Goal: Ask a question

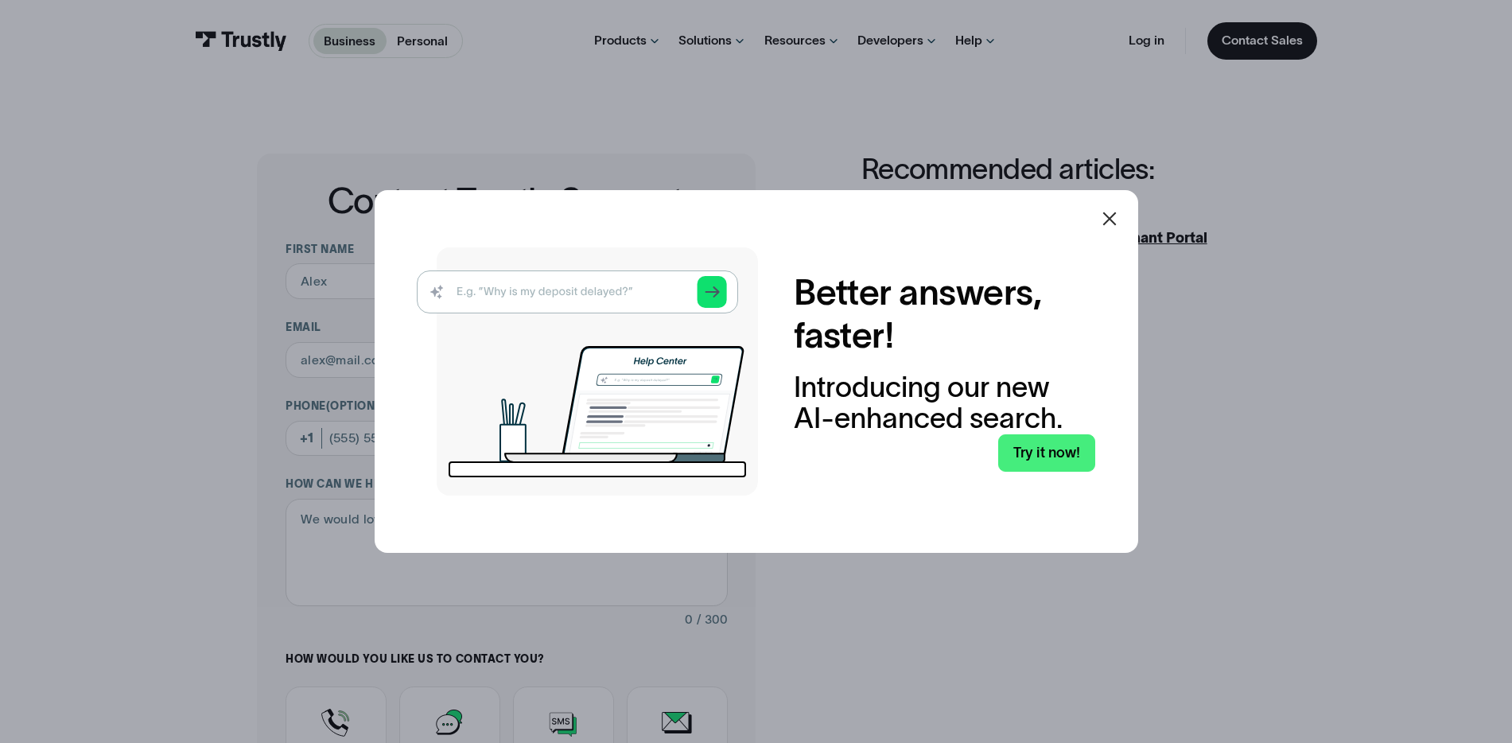
click at [1108, 222] on icon at bounding box center [1109, 218] width 19 height 19
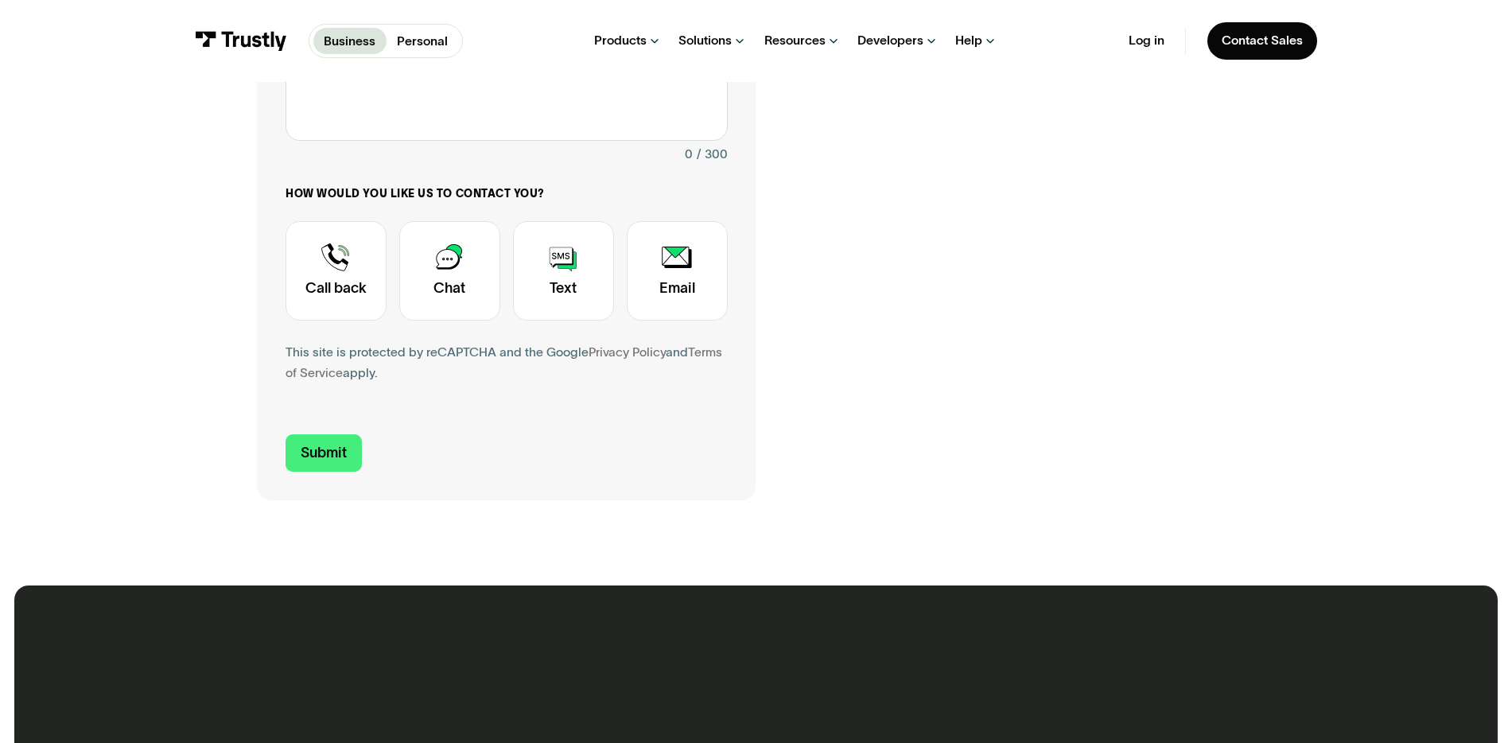
scroll to position [473, 0]
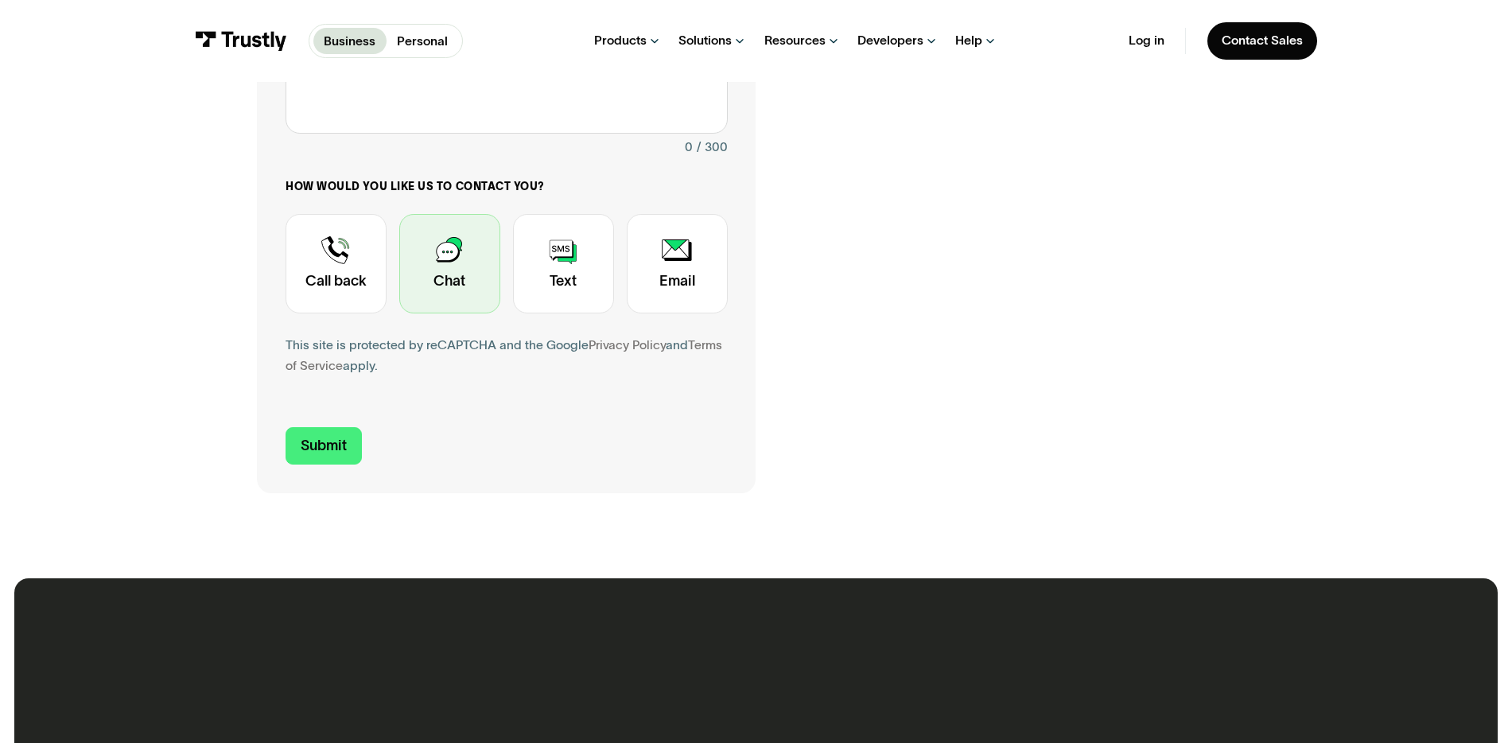
click at [451, 281] on div "Contact Trustly Support" at bounding box center [449, 263] width 101 height 99
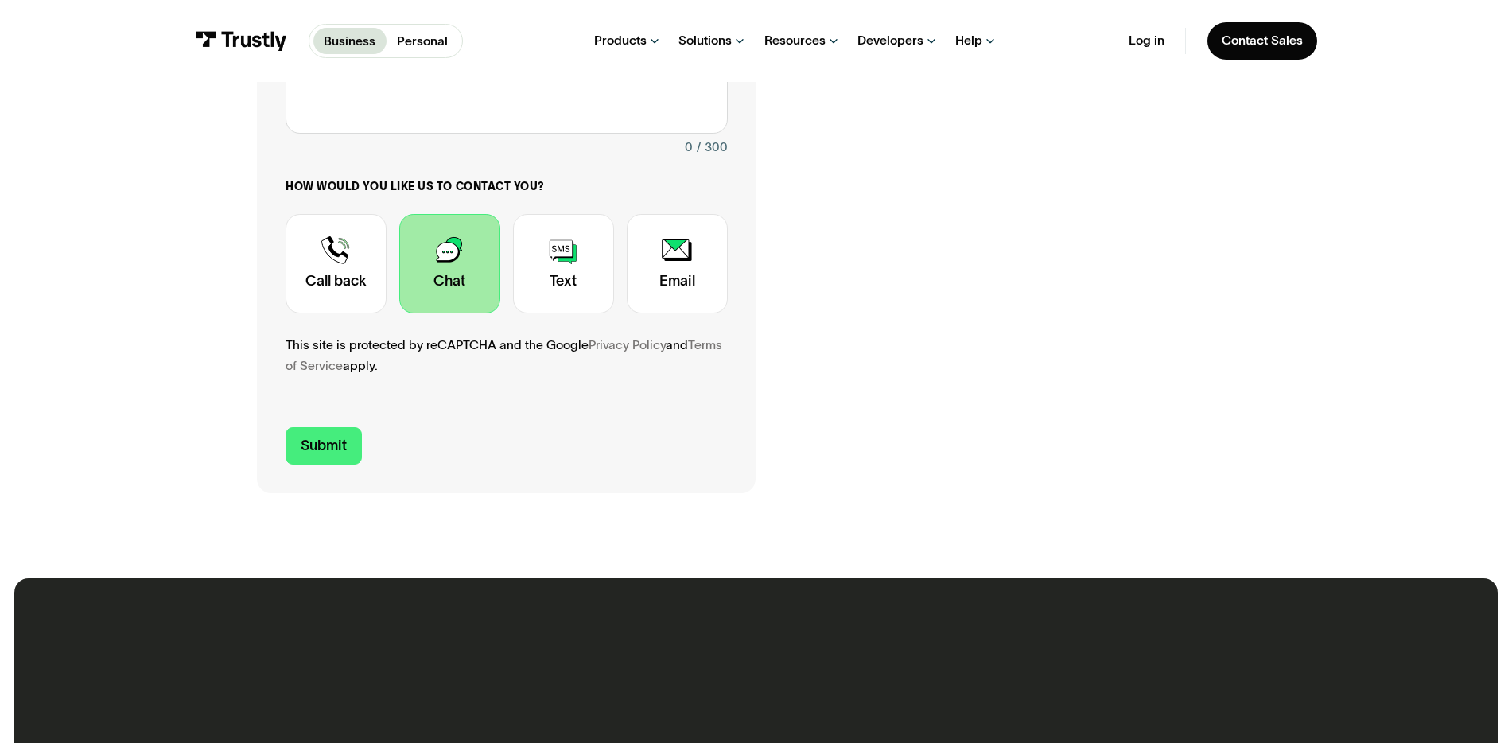
scroll to position [0, 0]
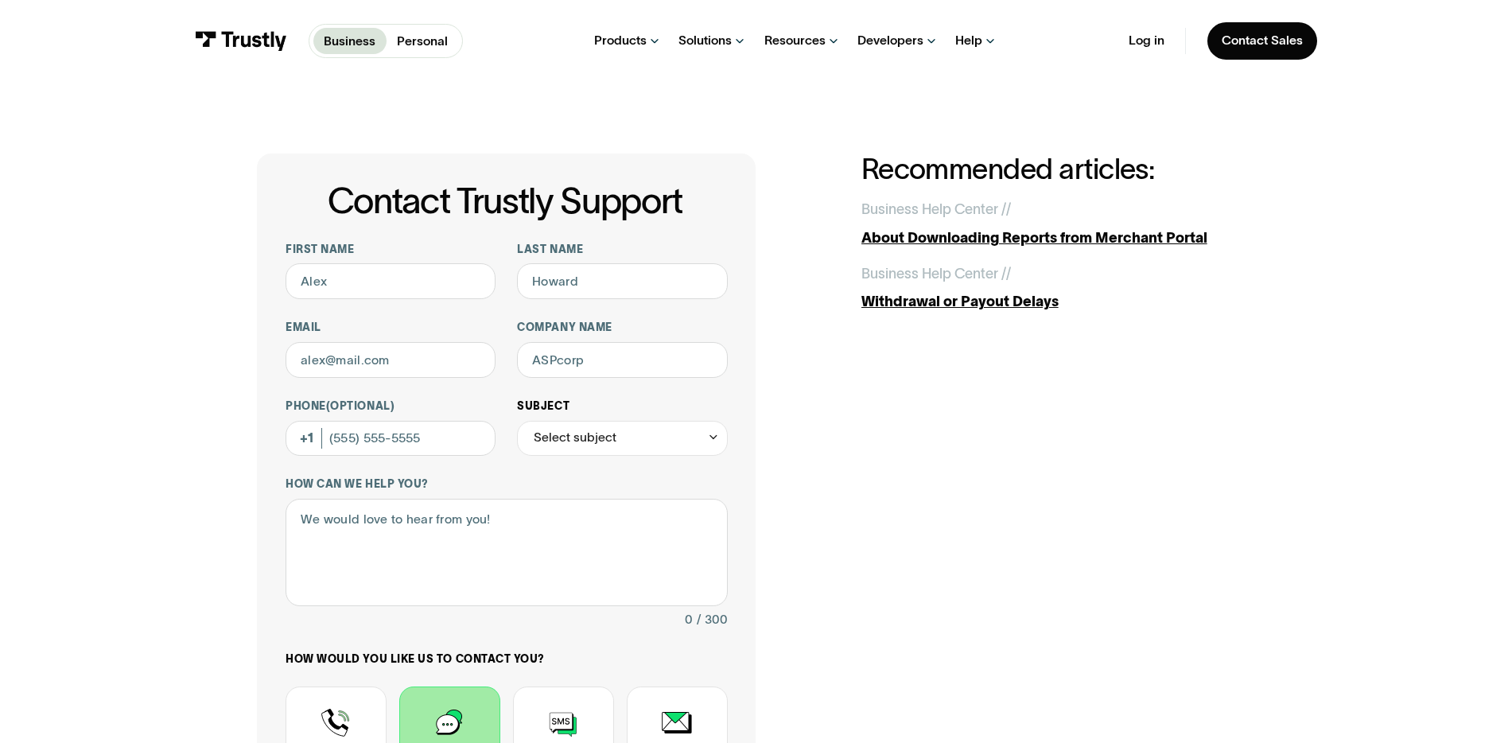
click at [573, 420] on div "Subject Select subject Transaction support Collections Reports Account manageme…" at bounding box center [622, 427] width 210 height 57
click at [568, 433] on div "Select subject" at bounding box center [575, 437] width 83 height 21
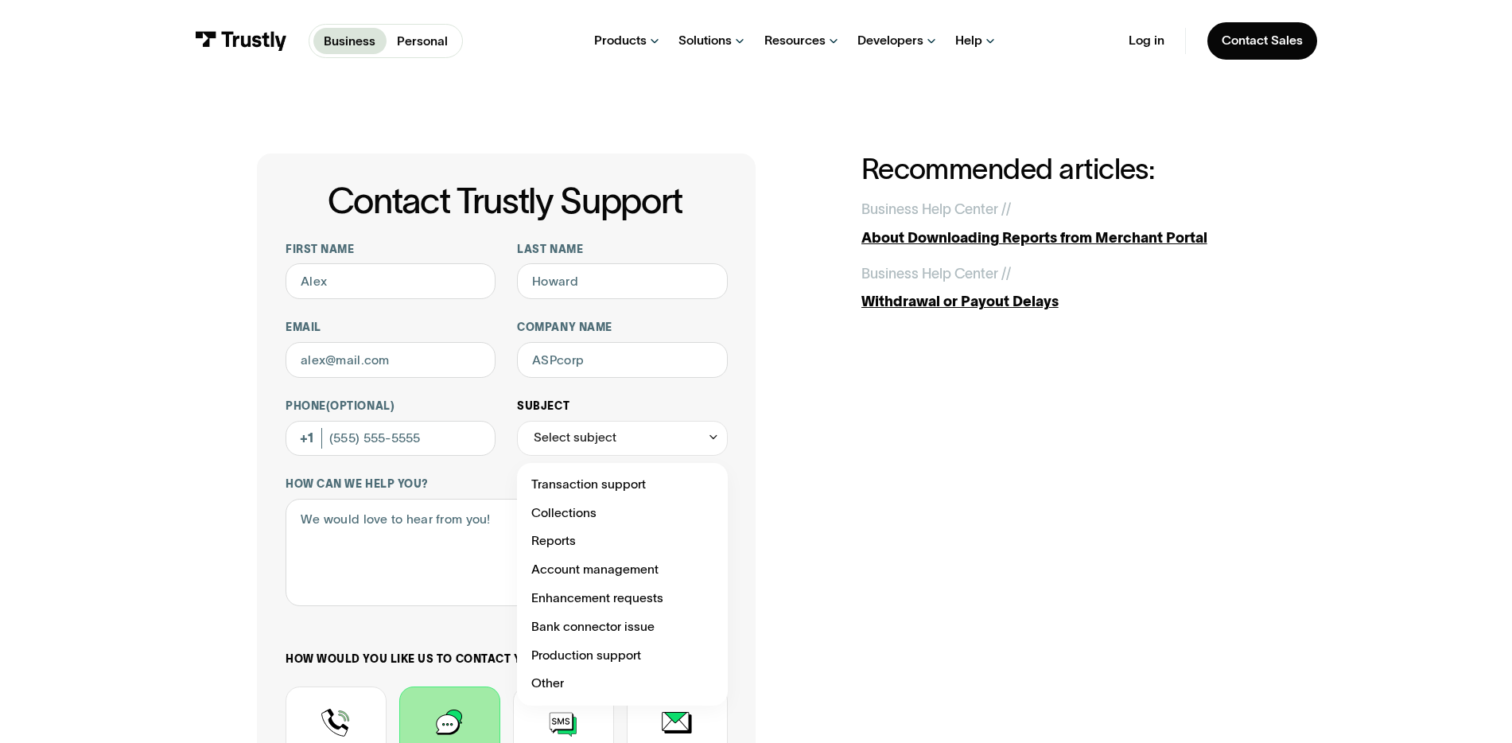
click at [568, 433] on div "Select subject" at bounding box center [575, 437] width 83 height 21
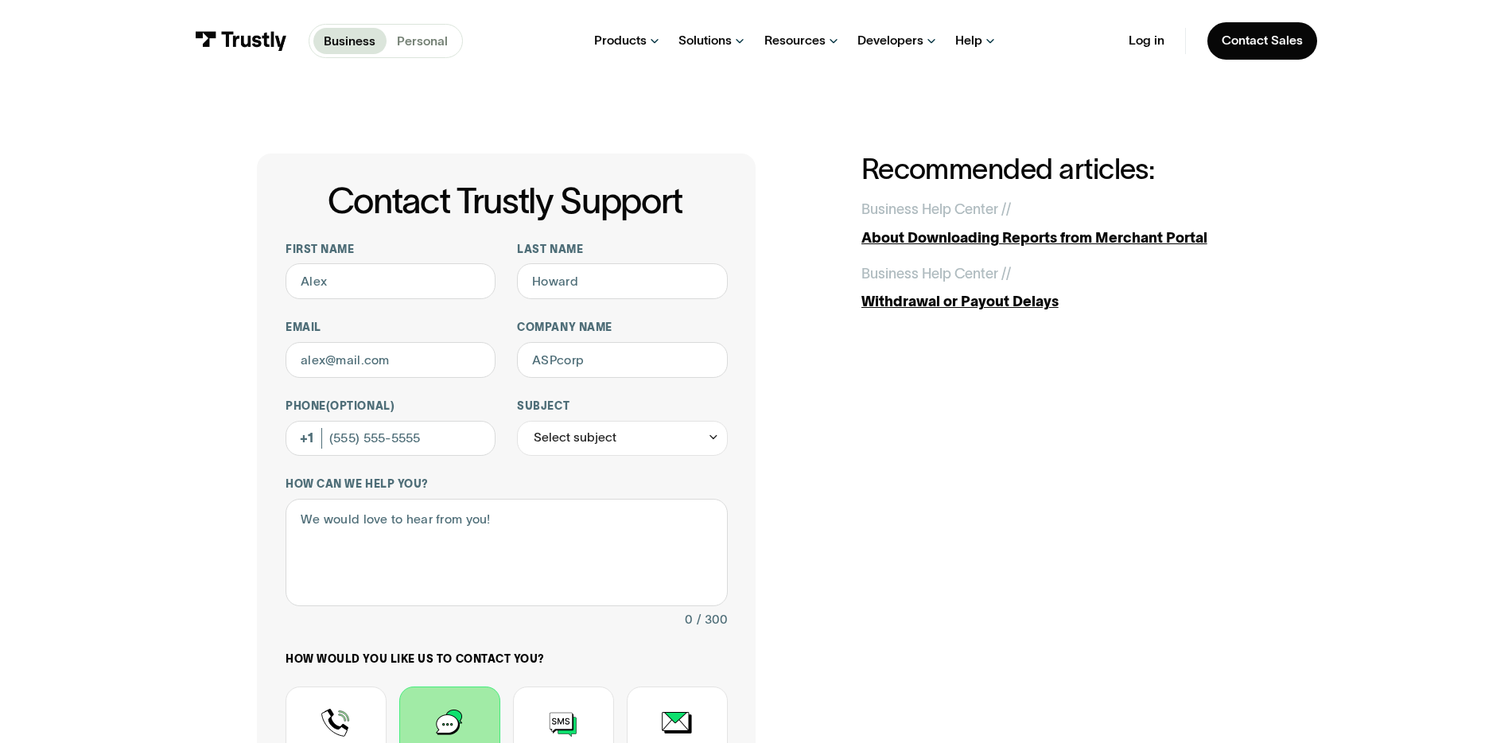
click at [421, 44] on p "Personal" at bounding box center [422, 41] width 51 height 19
